Goal: Task Accomplishment & Management: Manage account settings

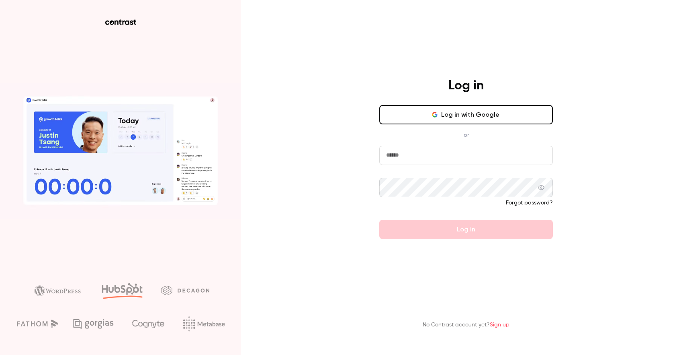
click at [460, 107] on button "Log in with Google" at bounding box center [466, 114] width 174 height 19
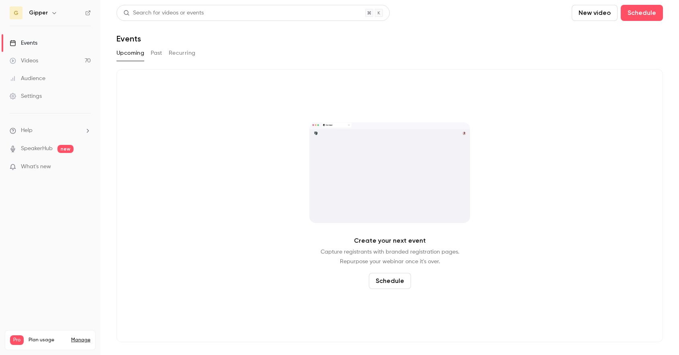
click at [78, 336] on link "Manage" at bounding box center [80, 339] width 19 height 6
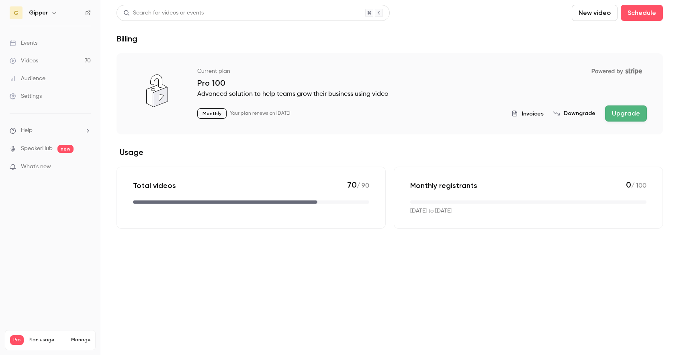
click at [589, 112] on button "Downgrade" at bounding box center [575, 113] width 42 height 8
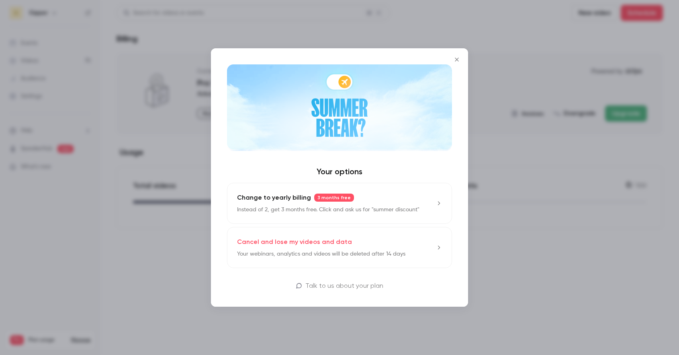
click at [335, 252] on p "Your webinars, analytics and videos will be deleted after 14 days" at bounding box center [321, 254] width 168 height 8
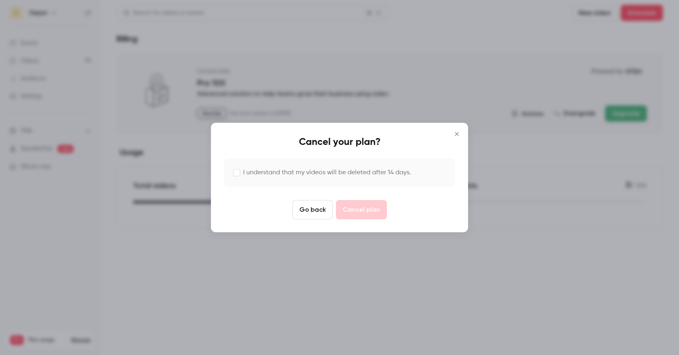
click at [247, 171] on label "I understand that my videos will be deleted after 14 days." at bounding box center [327, 173] width 168 height 10
click at [355, 203] on button "Cancel plan" at bounding box center [361, 209] width 51 height 19
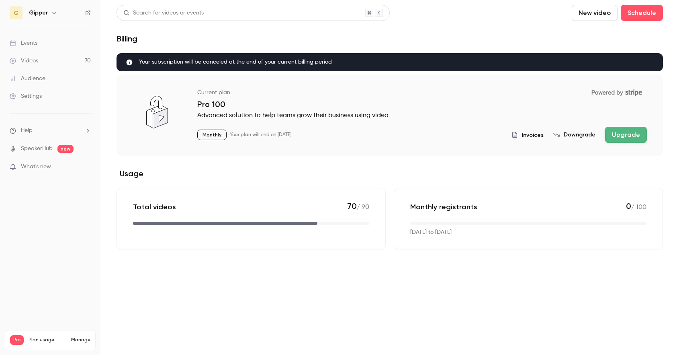
drag, startPoint x: 41, startPoint y: 168, endPoint x: 42, endPoint y: 187, distance: 19.7
click at [42, 188] on nav "G Gipper Events Videos 70 Audience Settings Help SpeakerHub new What's new Pro …" at bounding box center [50, 177] width 100 height 355
click at [30, 60] on div "Videos" at bounding box center [24, 61] width 29 height 8
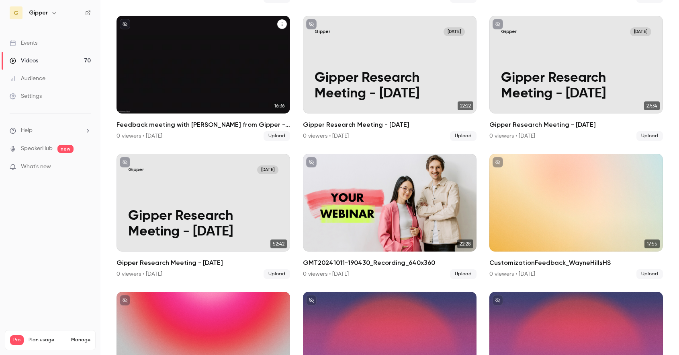
scroll to position [1396, 0]
